Goal: Task Accomplishment & Management: Manage account settings

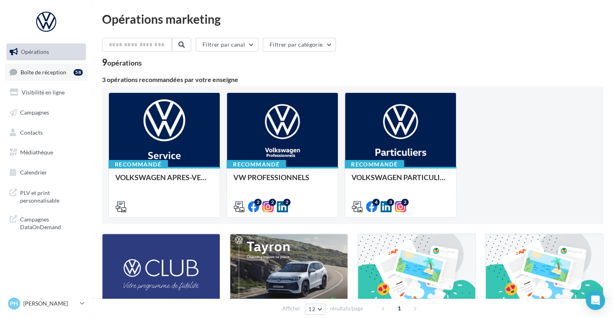
click at [45, 75] on span "Boîte de réception" at bounding box center [43, 71] width 46 height 7
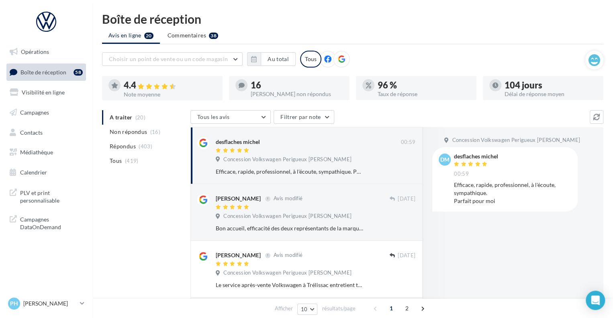
click at [243, 88] on span at bounding box center [242, 85] width 6 height 7
click at [77, 313] on div "PH [PERSON_NAME] vw-pahu-24750" at bounding box center [46, 307] width 92 height 22
click at [85, 300] on link "PH [PERSON_NAME] vw-pahu-24750" at bounding box center [46, 303] width 80 height 15
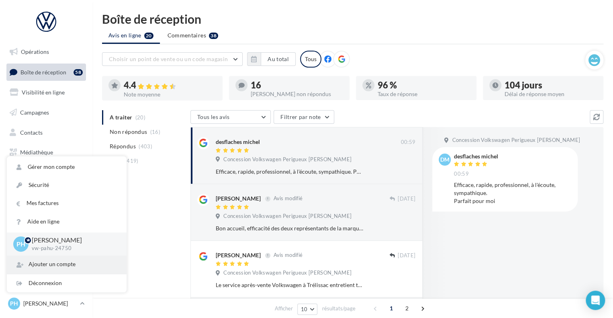
click at [76, 261] on div "Ajouter un compte" at bounding box center [67, 264] width 120 height 18
